Goal: Transaction & Acquisition: Download file/media

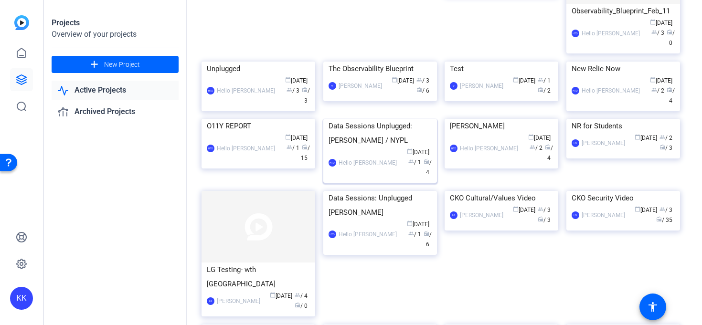
scroll to position [141, 0]
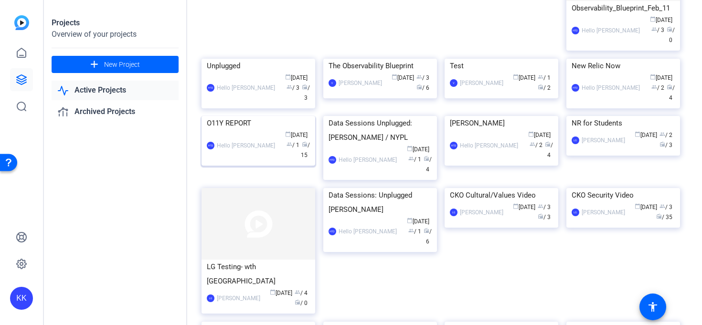
click at [232, 116] on img at bounding box center [258, 116] width 114 height 0
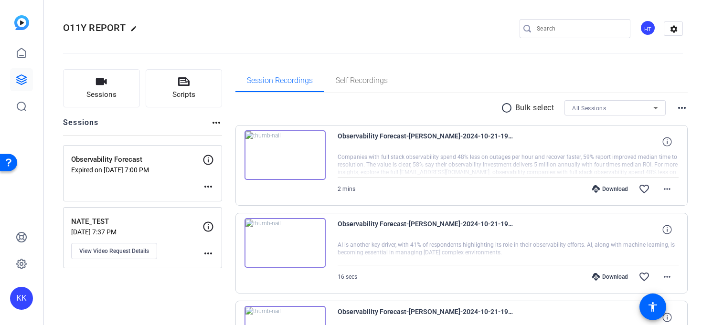
click at [585, 189] on div "Download" at bounding box center [609, 189] width 45 height 8
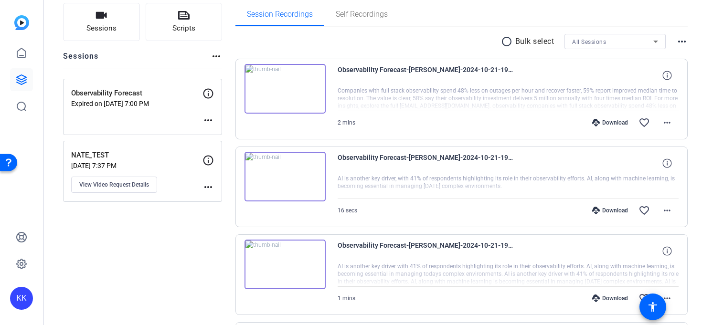
scroll to position [95, 0]
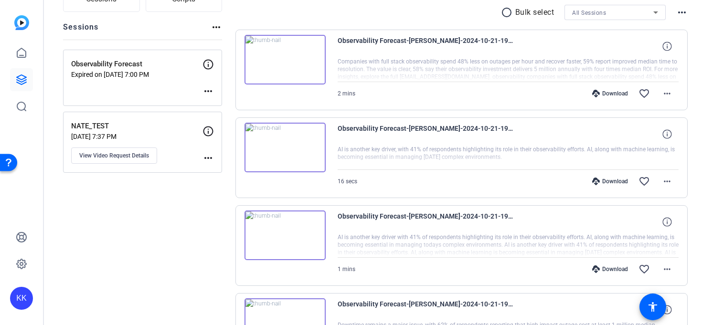
click at [585, 184] on div "Download" at bounding box center [609, 182] width 45 height 8
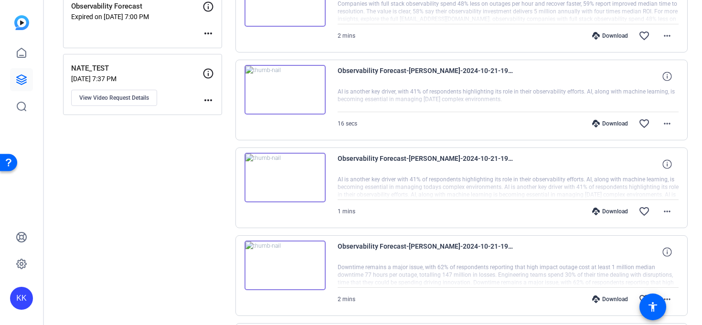
scroll to position [170, 0]
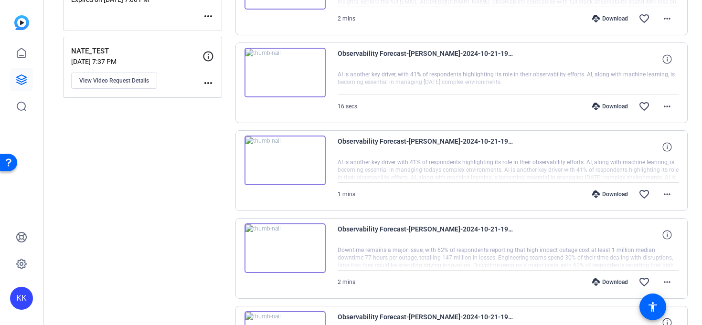
click at [585, 193] on div "Download" at bounding box center [609, 194] width 45 height 8
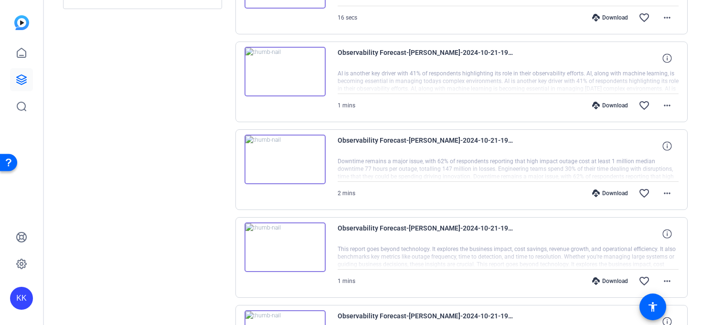
scroll to position [276, 0]
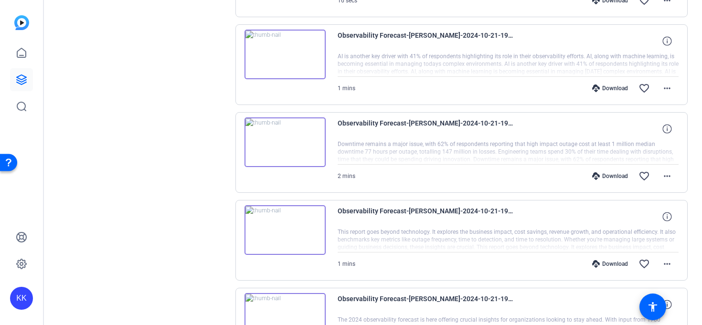
click at [585, 178] on div "Download" at bounding box center [609, 176] width 45 height 8
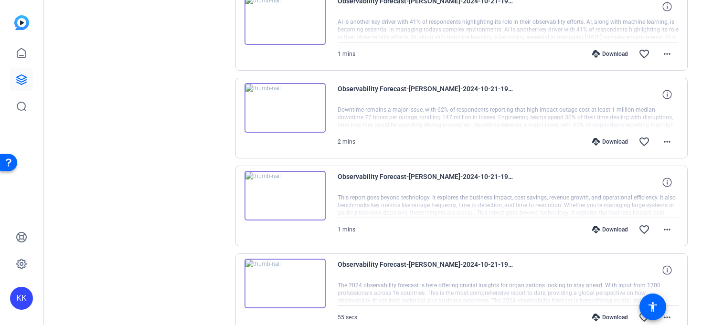
scroll to position [319, 0]
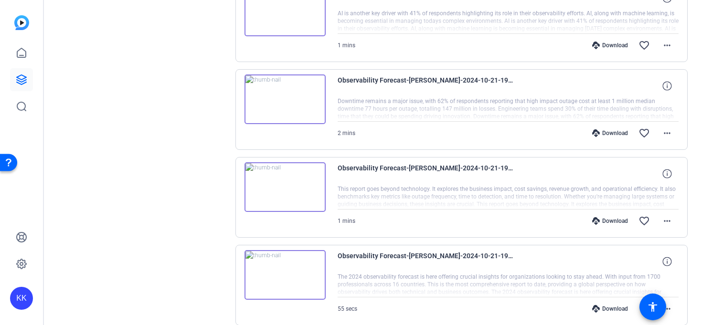
click at [585, 219] on div "Download" at bounding box center [609, 221] width 45 height 8
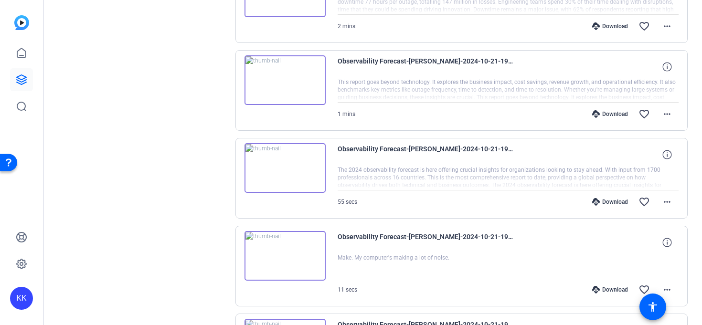
scroll to position [475, 0]
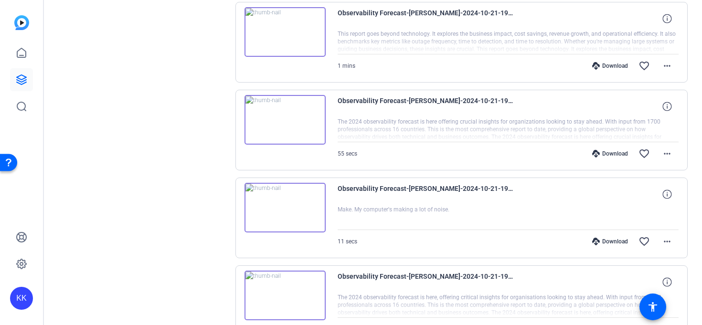
click at [585, 157] on div "Download" at bounding box center [609, 154] width 45 height 8
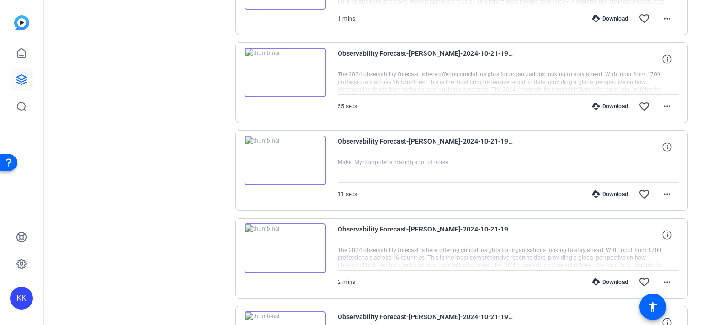
scroll to position [533, 0]
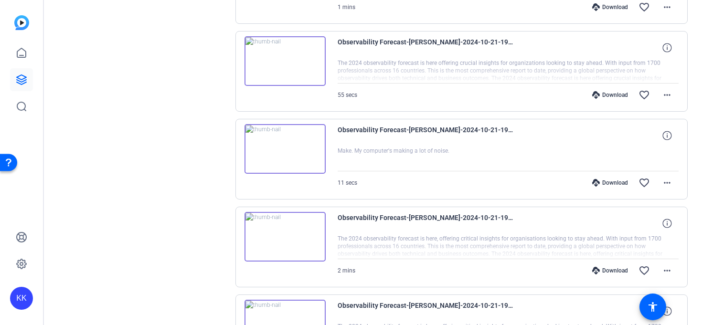
click at [585, 184] on div "Download" at bounding box center [609, 183] width 45 height 8
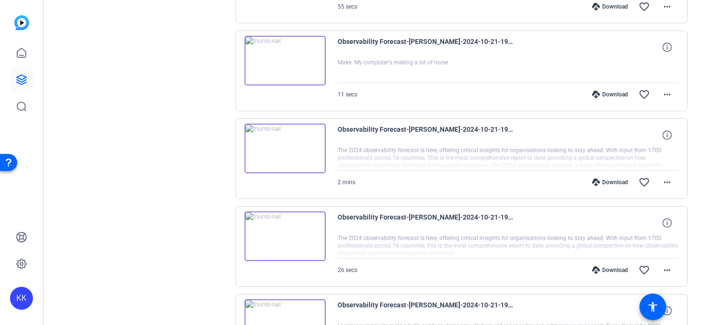
scroll to position [633, 0]
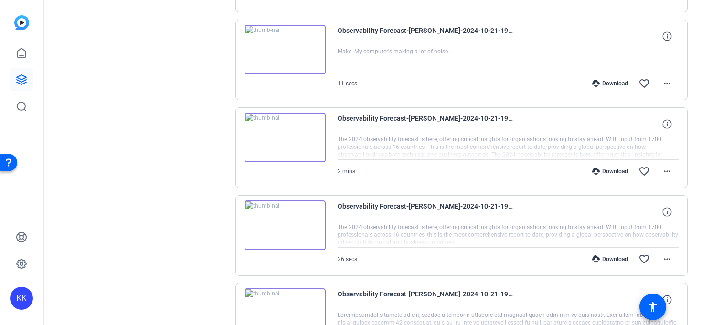
click at [585, 174] on div "Download" at bounding box center [609, 172] width 45 height 8
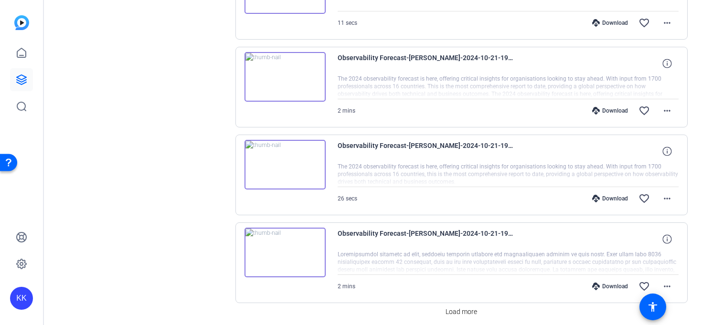
scroll to position [709, 0]
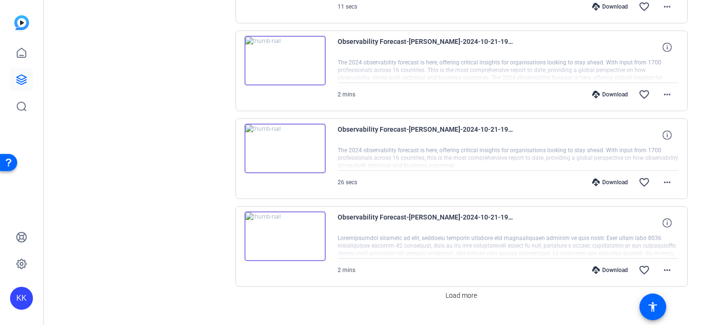
click at [585, 180] on div "Download" at bounding box center [609, 183] width 45 height 8
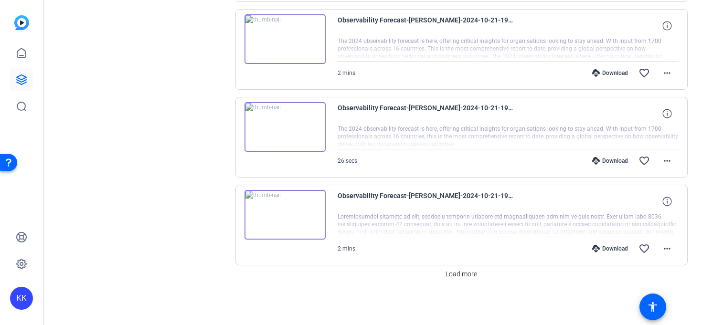
click at [585, 247] on div "Download" at bounding box center [609, 249] width 45 height 8
click at [468, 273] on span "Load more" at bounding box center [461, 274] width 32 height 10
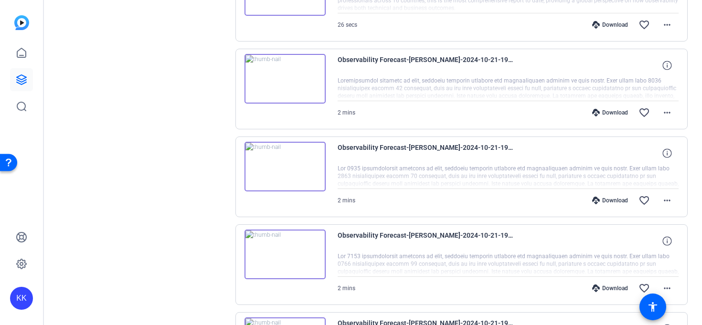
scroll to position [925, 0]
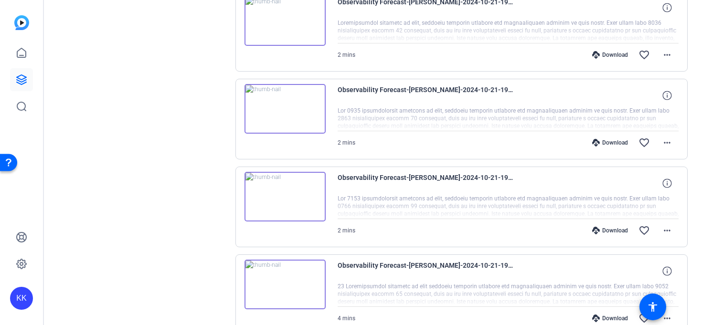
click at [585, 146] on div "Download" at bounding box center [609, 143] width 45 height 8
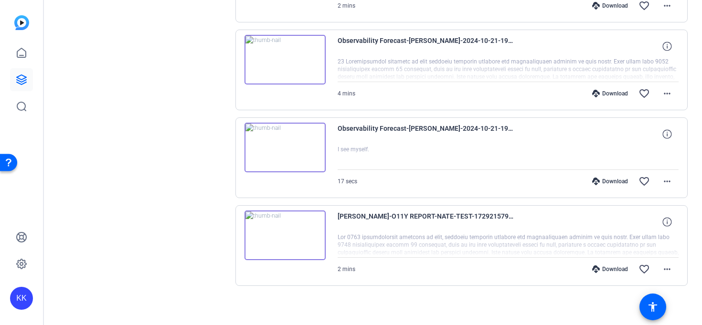
scroll to position [1153, 0]
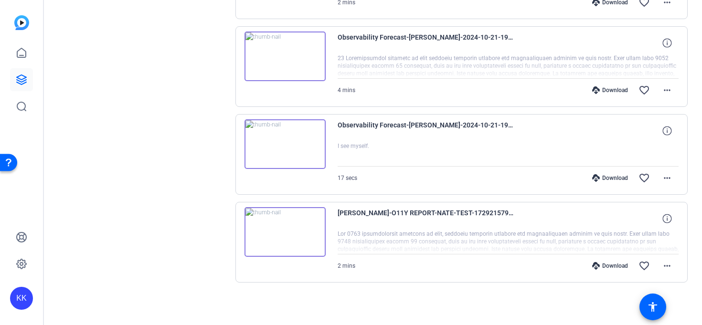
click at [585, 265] on div "Download" at bounding box center [609, 266] width 45 height 8
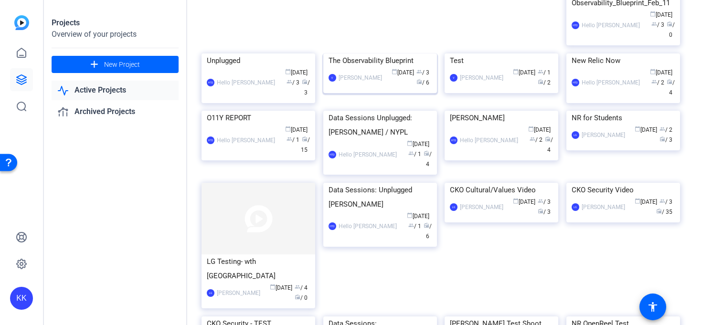
scroll to position [154, 0]
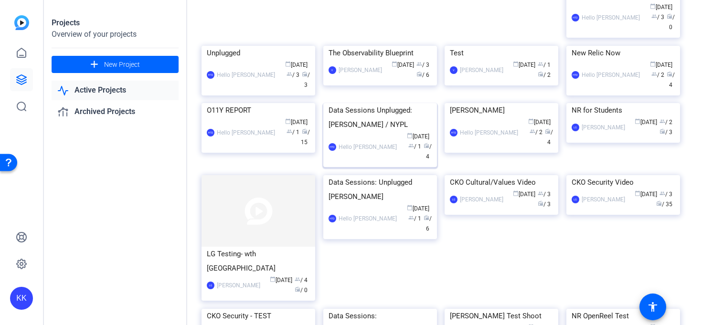
click at [380, 132] on div "Data Sessions Unplugged: [PERSON_NAME] / NYPL" at bounding box center [379, 117] width 103 height 29
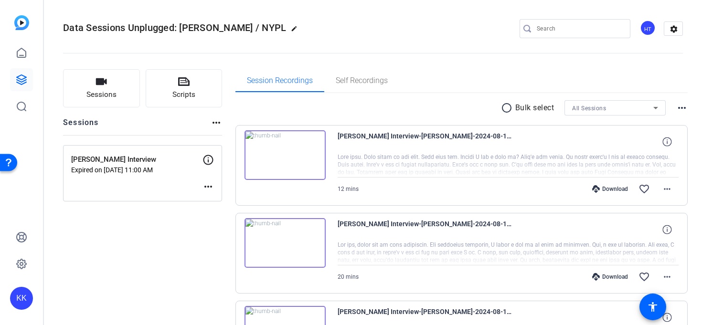
click at [585, 187] on div "Download" at bounding box center [609, 189] width 45 height 8
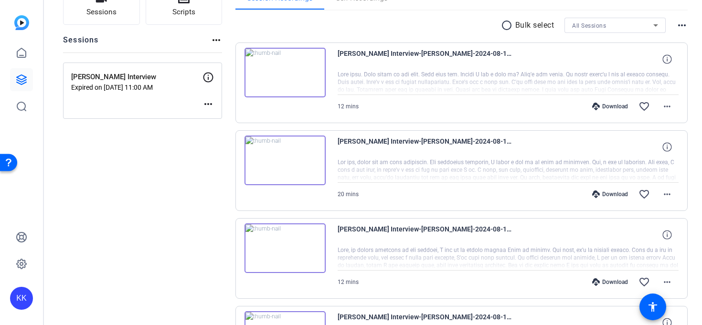
scroll to position [88, 0]
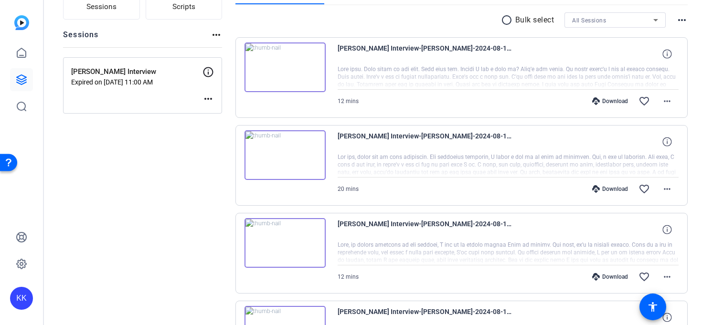
click at [585, 184] on div "Download favorite_border more_horiz" at bounding box center [559, 189] width 239 height 23
click at [585, 186] on div "Download" at bounding box center [609, 189] width 45 height 8
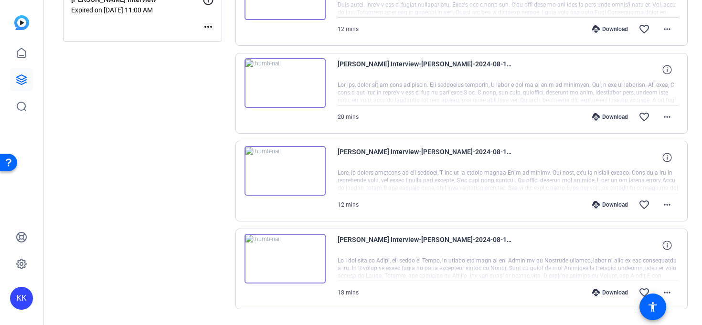
scroll to position [187, 0]
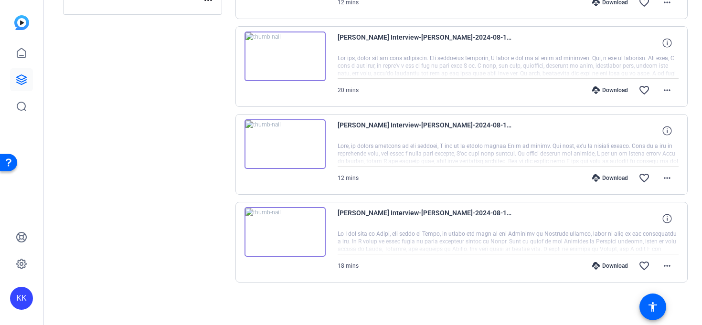
click at [585, 179] on div "Download" at bounding box center [609, 178] width 45 height 8
click at [585, 264] on div "Download" at bounding box center [609, 266] width 45 height 8
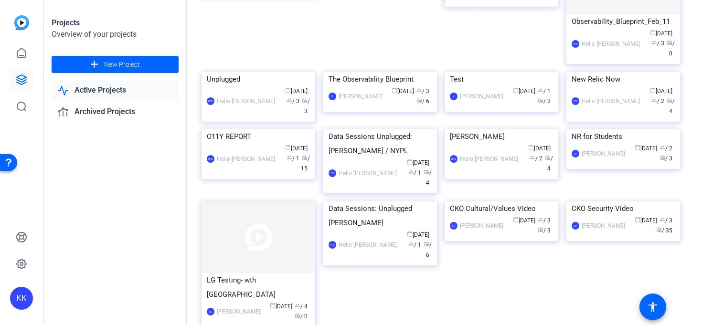
scroll to position [142, 0]
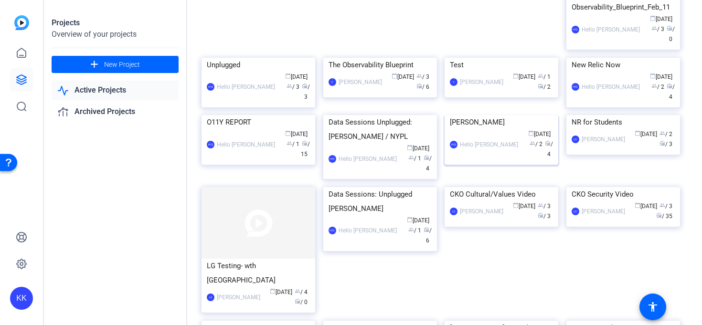
click at [474, 129] on div "[PERSON_NAME]" at bounding box center [501, 122] width 103 height 14
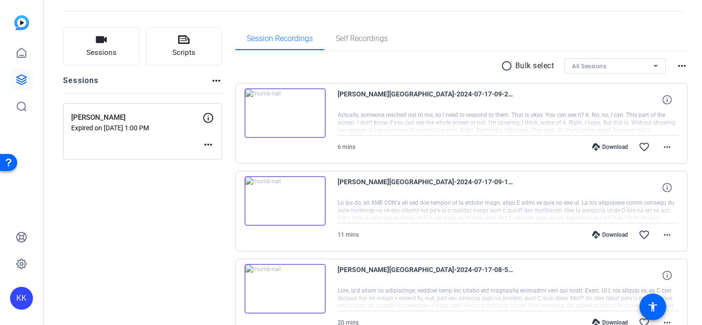
scroll to position [74, 0]
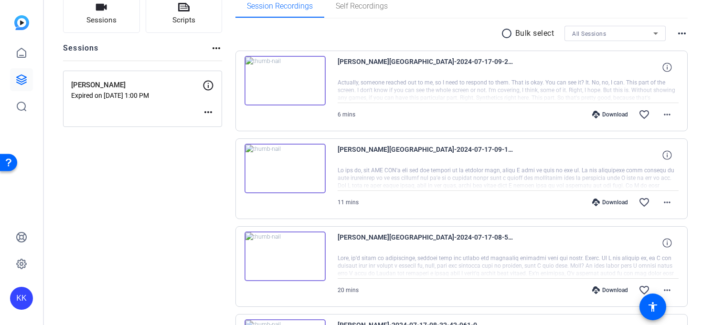
click at [585, 113] on div "Download" at bounding box center [609, 115] width 45 height 8
click at [585, 201] on div "Download" at bounding box center [609, 203] width 45 height 8
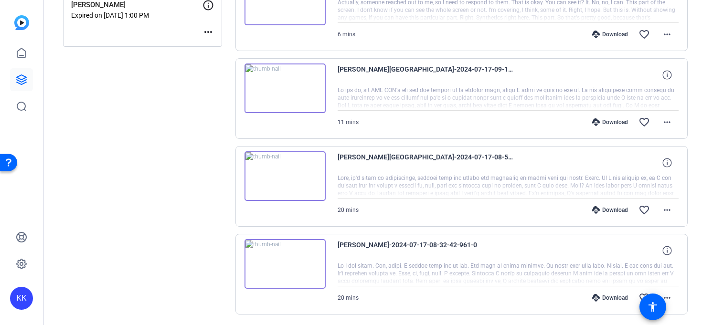
scroll to position [187, 0]
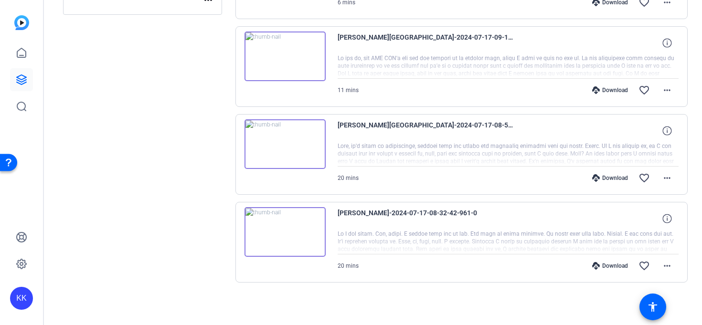
click at [585, 177] on div "Download" at bounding box center [609, 178] width 45 height 8
